Goal: Find specific page/section: Find specific page/section

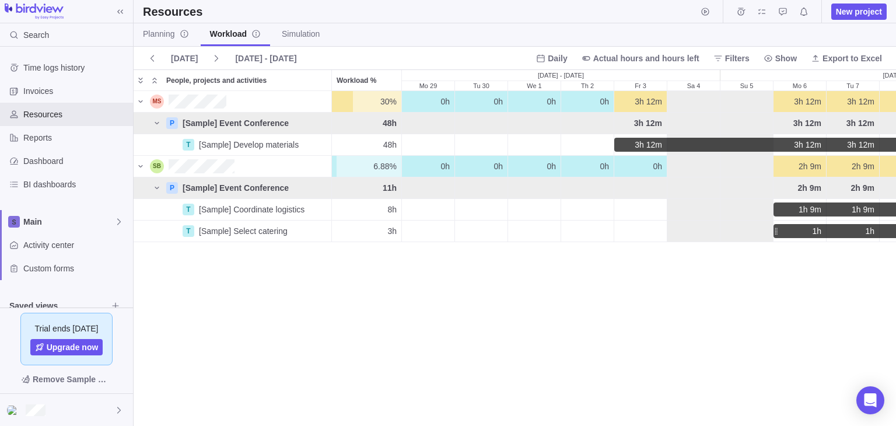
scroll to position [325, 754]
click at [35, 242] on span "Activity center" at bounding box center [75, 245] width 105 height 12
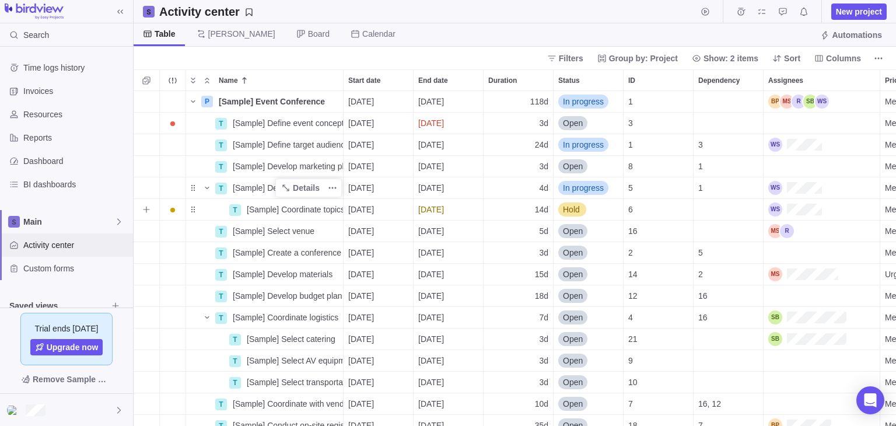
scroll to position [326, 754]
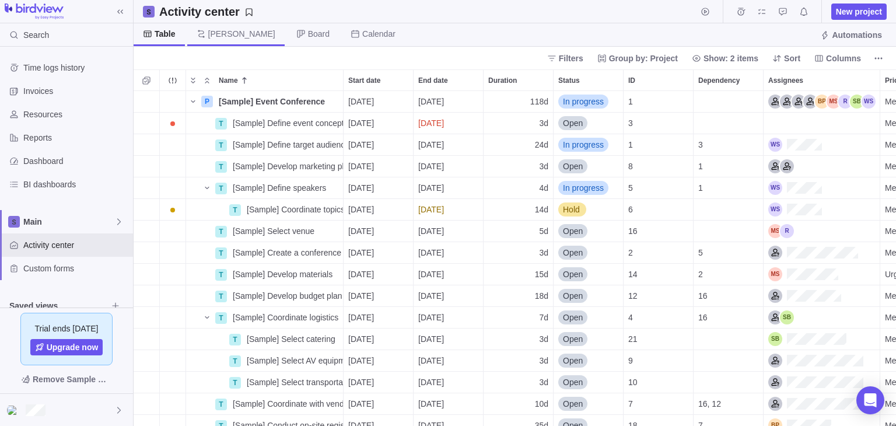
click at [218, 39] on span "[PERSON_NAME]" at bounding box center [241, 34] width 67 height 12
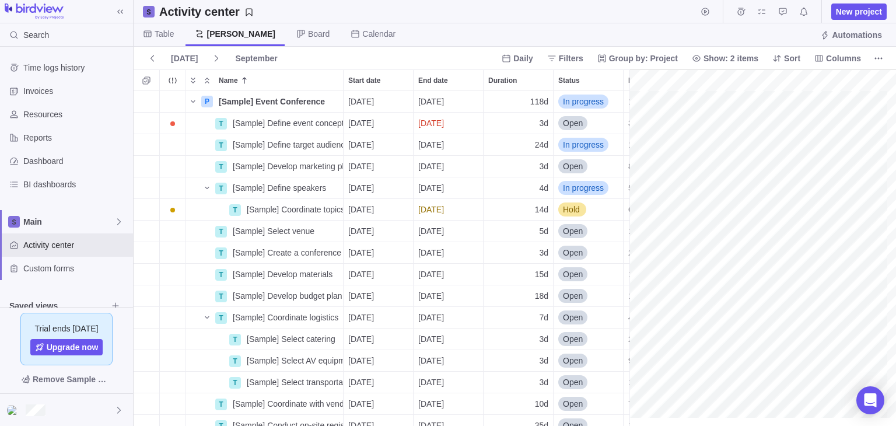
scroll to position [0, 1840]
click at [660, 61] on span "Group by: Project" at bounding box center [643, 59] width 69 height 12
click at [660, 60] on span "Group by: Project" at bounding box center [643, 59] width 69 height 12
click at [572, 59] on span "Filters" at bounding box center [571, 59] width 25 height 12
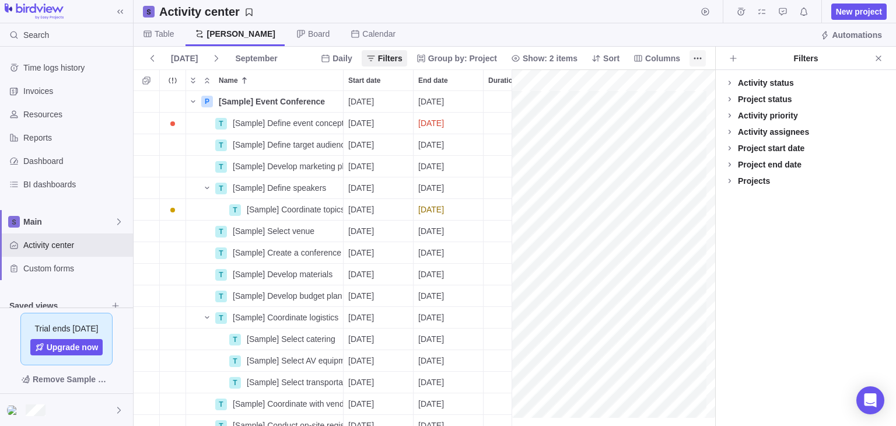
click at [877, 57] on icon "Close" at bounding box center [878, 58] width 9 height 9
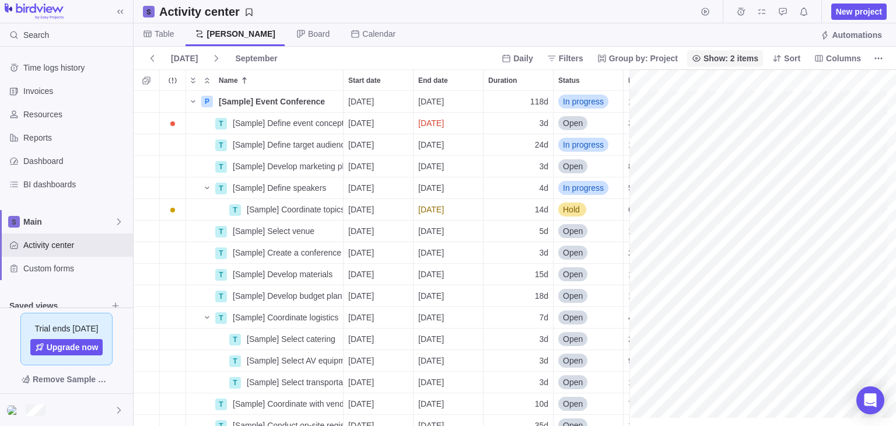
click at [739, 54] on span "Show: 2 items" at bounding box center [731, 59] width 55 height 12
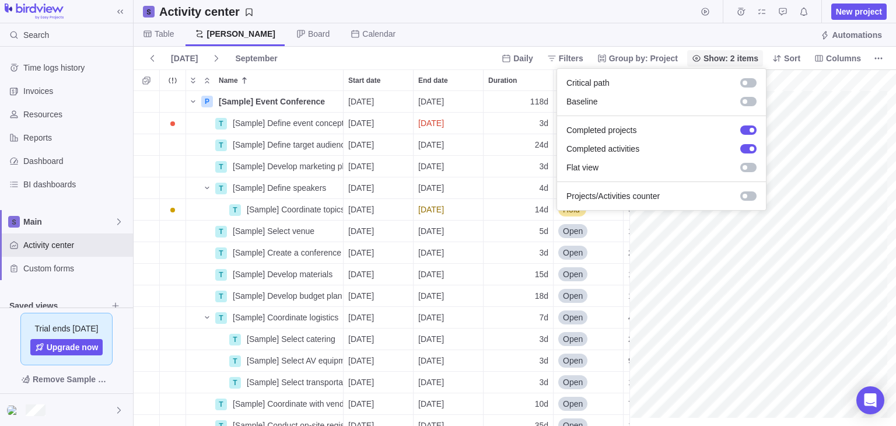
click at [737, 51] on span "Show: 2 items" at bounding box center [725, 58] width 76 height 16
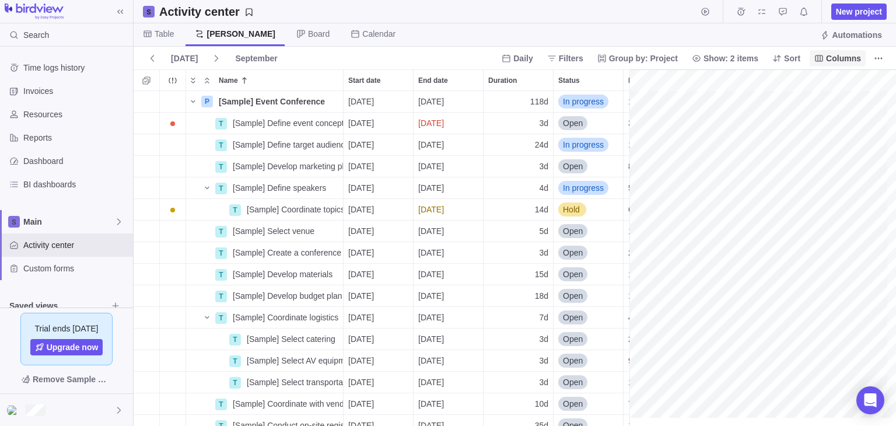
click at [832, 63] on span "Columns" at bounding box center [843, 59] width 35 height 12
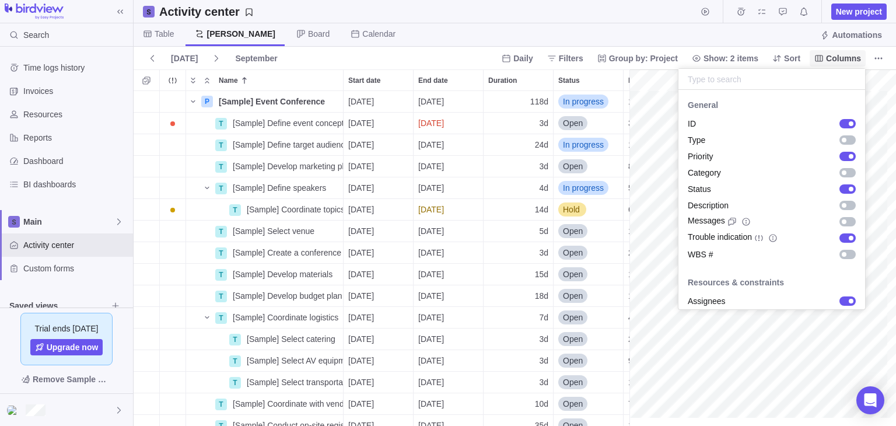
click at [833, 60] on span "Columns" at bounding box center [843, 59] width 35 height 12
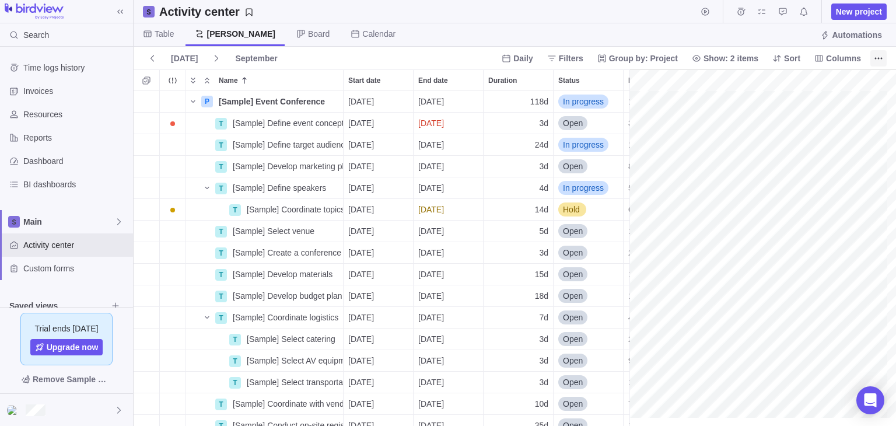
click at [883, 54] on icon "More actions" at bounding box center [878, 58] width 9 height 9
click at [533, 55] on span "Daily" at bounding box center [522, 59] width 19 height 12
click at [537, 104] on span "Weekly" at bounding box center [535, 105] width 27 height 12
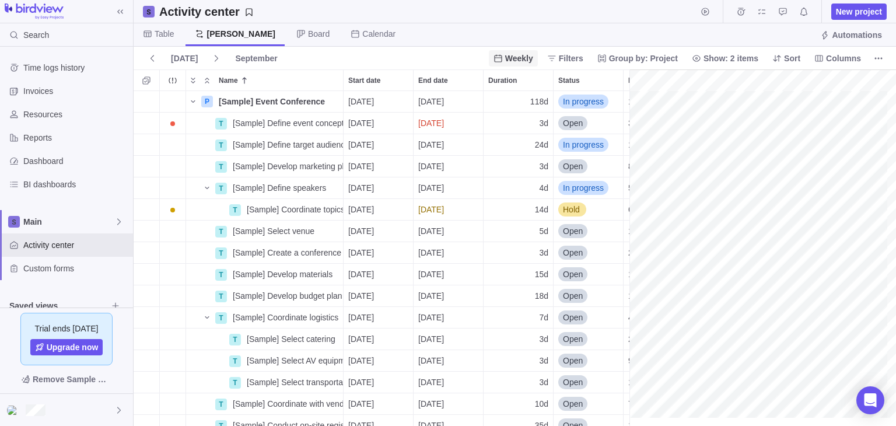
click at [529, 54] on span "Weekly" at bounding box center [519, 59] width 28 height 12
click at [534, 122] on span "Monthly" at bounding box center [527, 126] width 29 height 12
click at [519, 58] on span "Monthly" at bounding box center [518, 59] width 32 height 12
click at [527, 85] on div "Daily" at bounding box center [525, 84] width 51 height 21
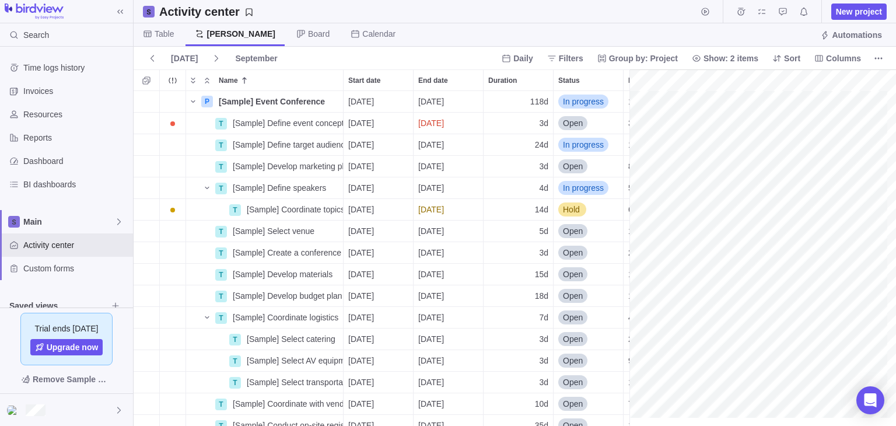
scroll to position [0, 1840]
click at [722, 53] on span "Show: 2 items" at bounding box center [731, 59] width 55 height 12
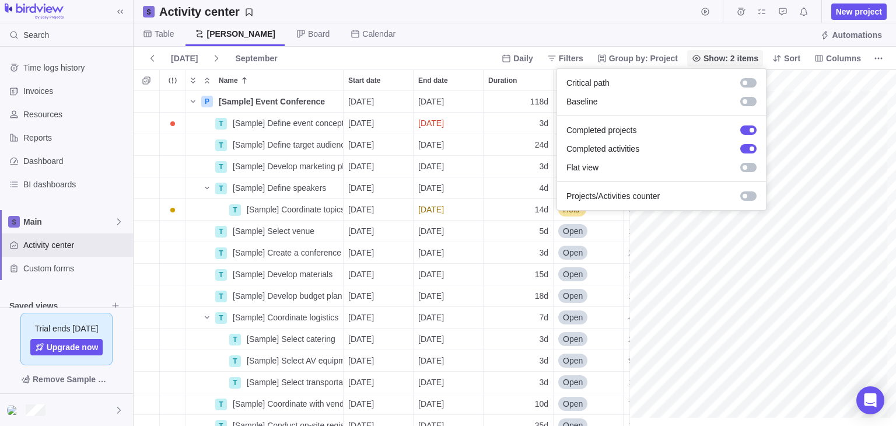
click at [721, 51] on span "Show: 2 items" at bounding box center [725, 58] width 76 height 16
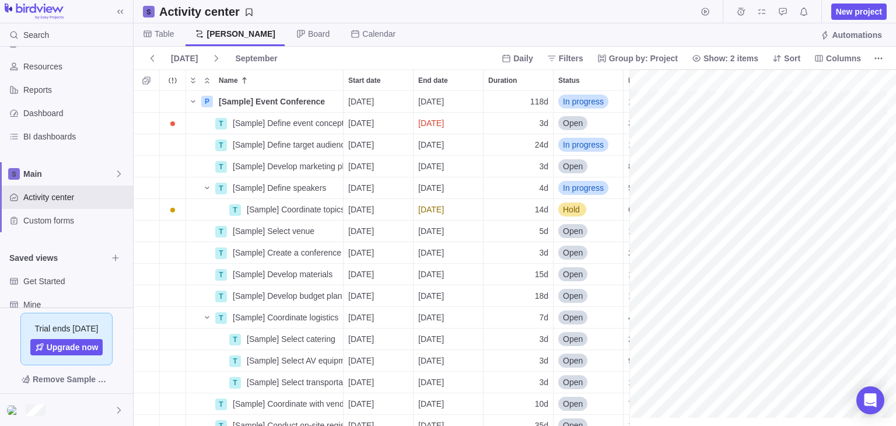
scroll to position [57, 0]
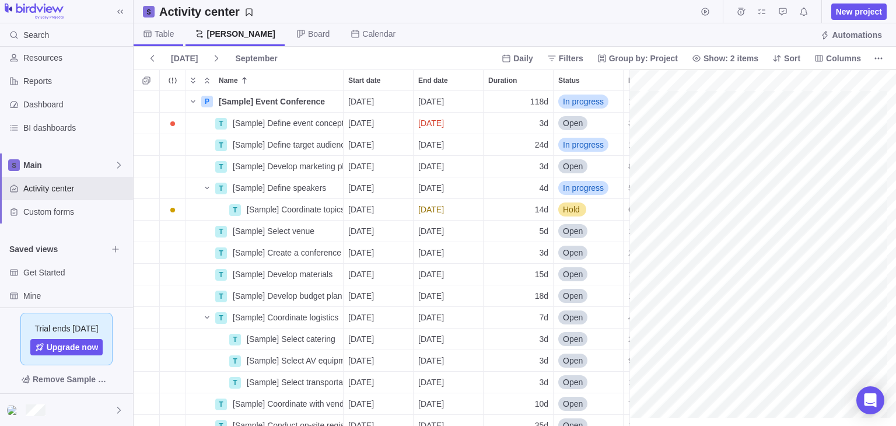
click at [163, 34] on span "Table" at bounding box center [164, 34] width 19 height 12
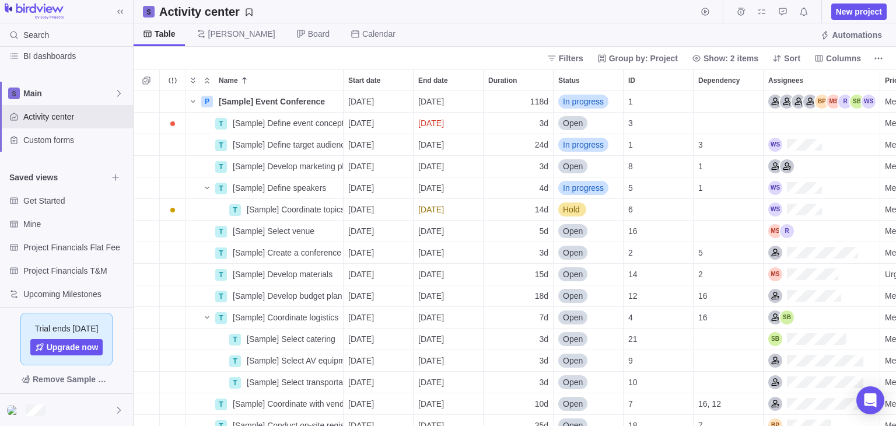
scroll to position [135, 0]
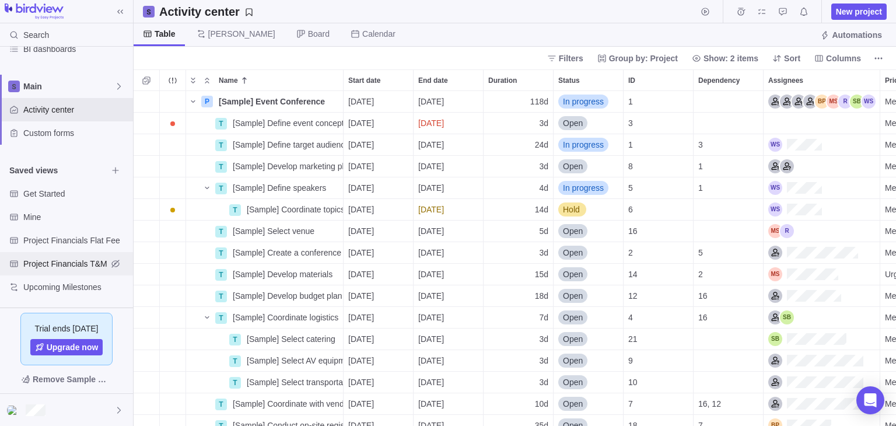
click at [68, 265] on span "Project Financials T&M" at bounding box center [65, 264] width 84 height 12
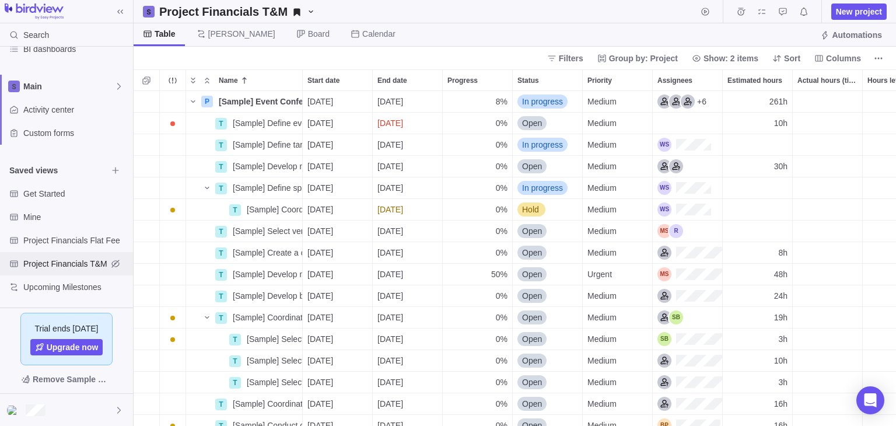
scroll to position [326, 754]
click at [43, 213] on span "Mine" at bounding box center [65, 217] width 84 height 12
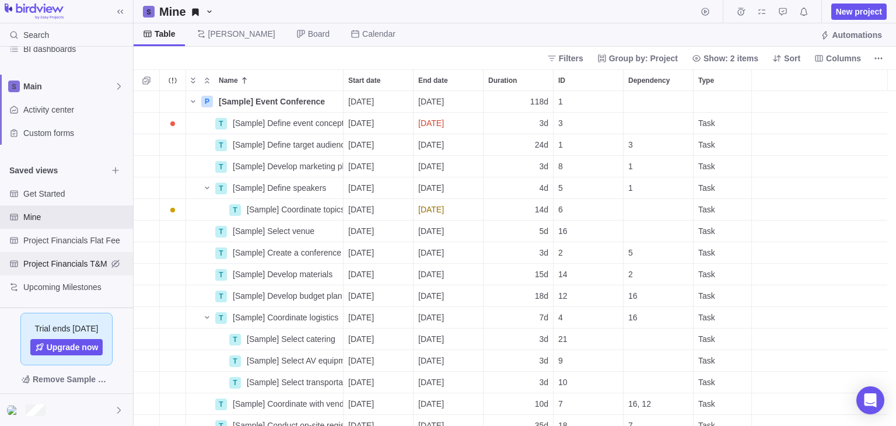
click at [65, 271] on div "Project Financials T&M" at bounding box center [66, 263] width 133 height 23
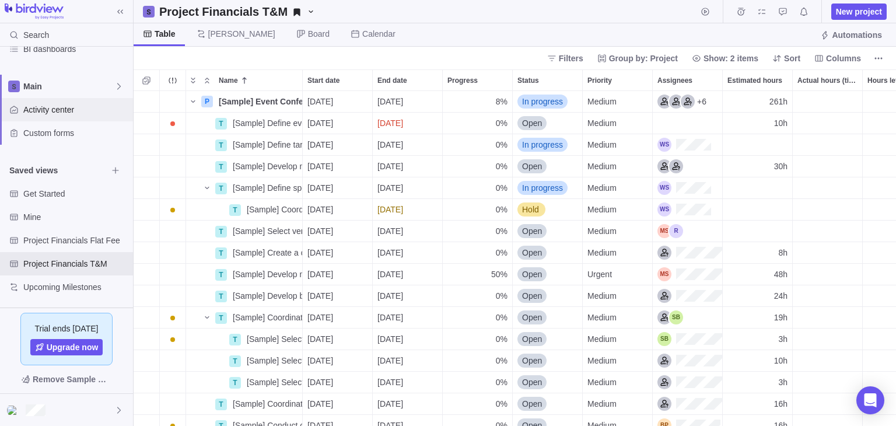
click at [60, 107] on span "Activity center" at bounding box center [75, 110] width 105 height 12
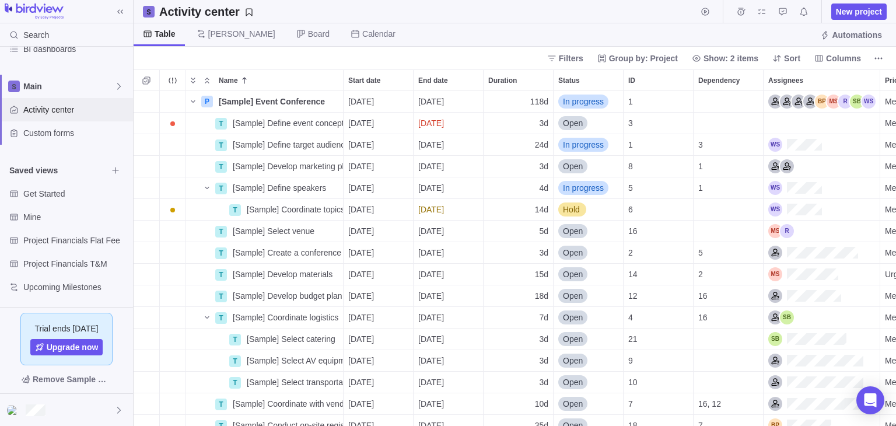
scroll to position [326, 754]
click at [67, 264] on span "Project Financials T&M" at bounding box center [65, 264] width 84 height 12
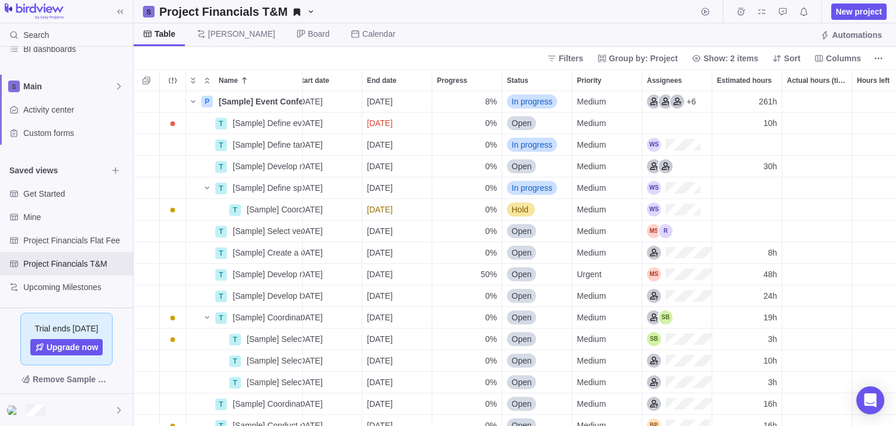
scroll to position [0, 0]
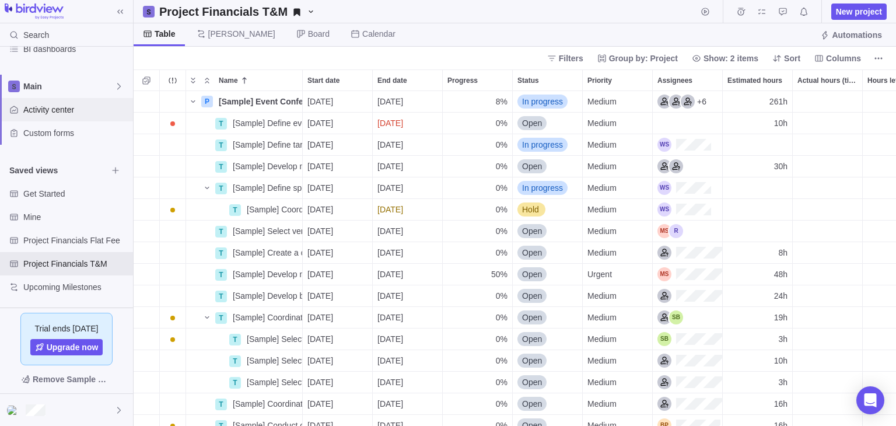
click at [65, 107] on span "Activity center" at bounding box center [75, 110] width 105 height 12
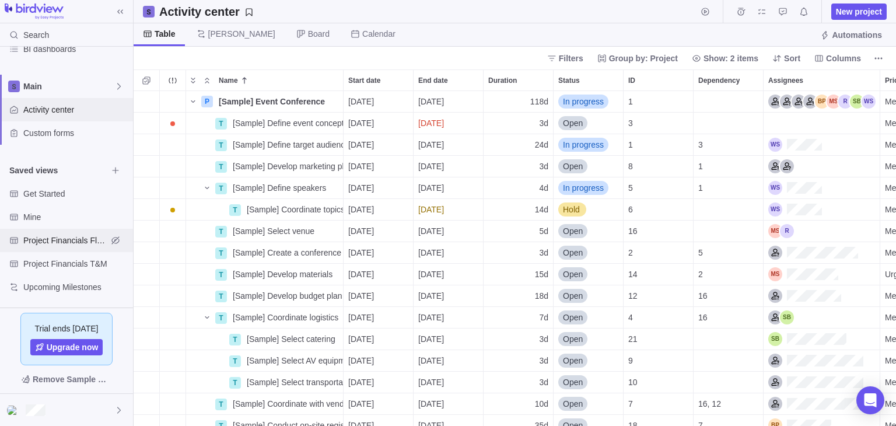
scroll to position [326, 754]
click at [69, 270] on div "Project Financials T&M" at bounding box center [66, 263] width 133 height 23
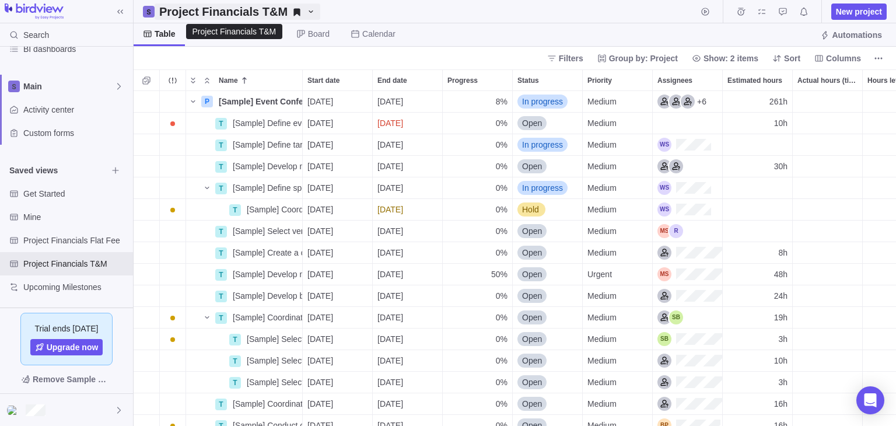
drag, startPoint x: 163, startPoint y: 9, endPoint x: 282, endPoint y: 3, distance: 118.6
click at [278, 4] on h2 "Project Financials T&M" at bounding box center [223, 12] width 128 height 16
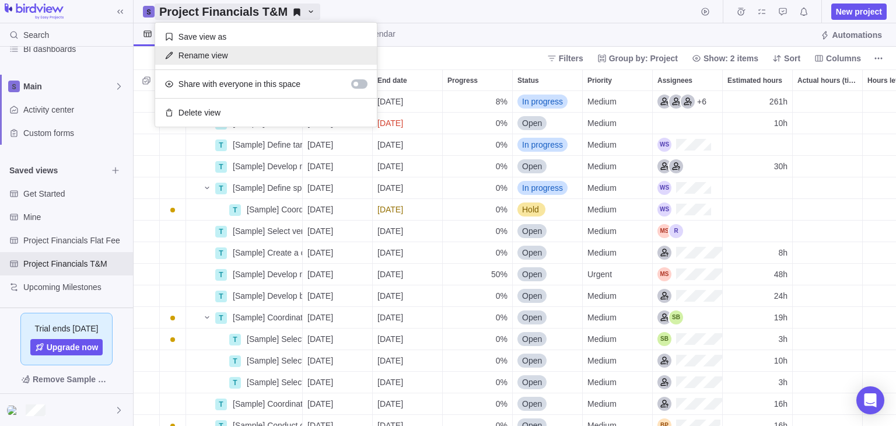
drag, startPoint x: 241, startPoint y: 10, endPoint x: 214, endPoint y: 59, distance: 56.2
click at [214, 59] on span "Rename view" at bounding box center [204, 56] width 50 height 12
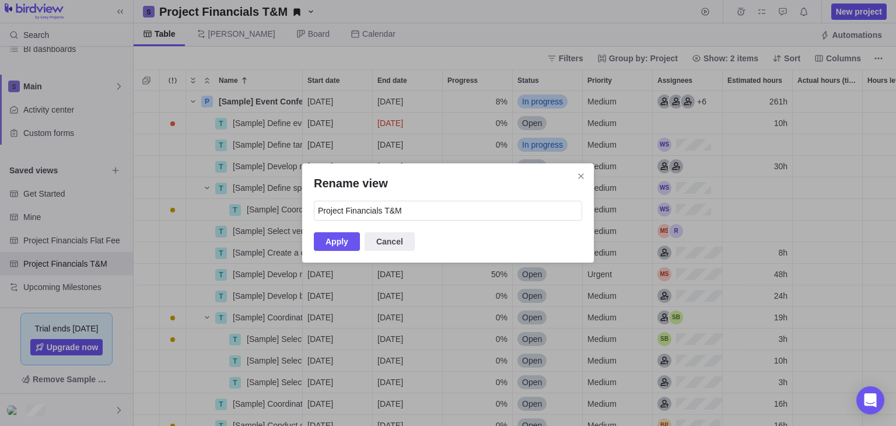
click at [447, 17] on div "Rename view Project Financials T&M Apply Cancel" at bounding box center [448, 213] width 896 height 426
click at [583, 180] on icon "Close" at bounding box center [580, 176] width 9 height 9
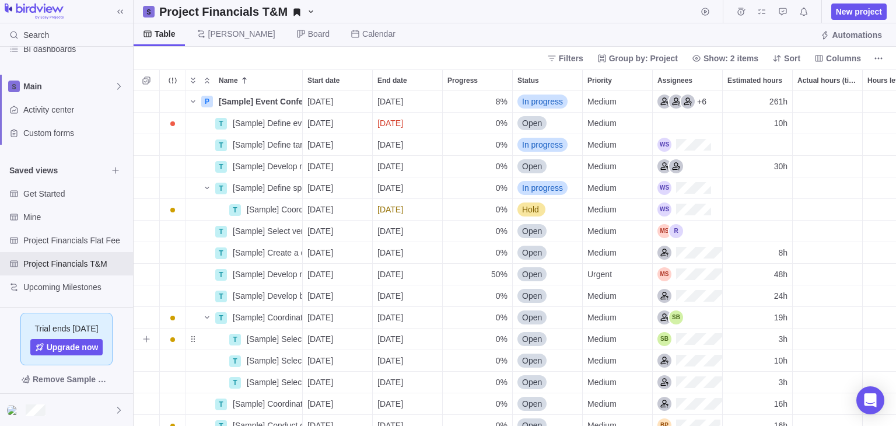
drag, startPoint x: 518, startPoint y: 311, endPoint x: 574, endPoint y: 330, distance: 59.0
click at [574, 330] on div "Open" at bounding box center [547, 338] width 69 height 21
